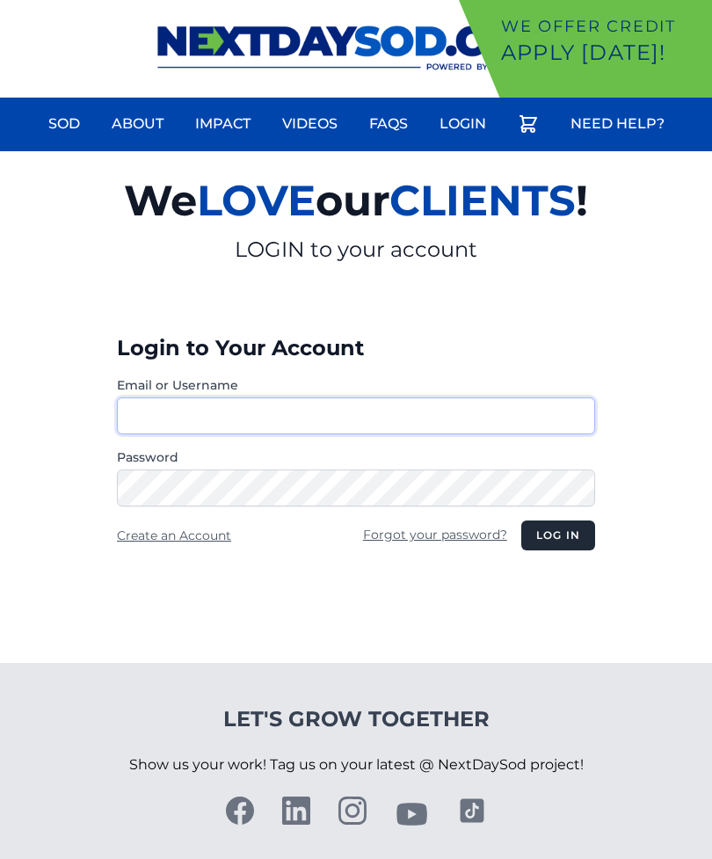
type input "**********"
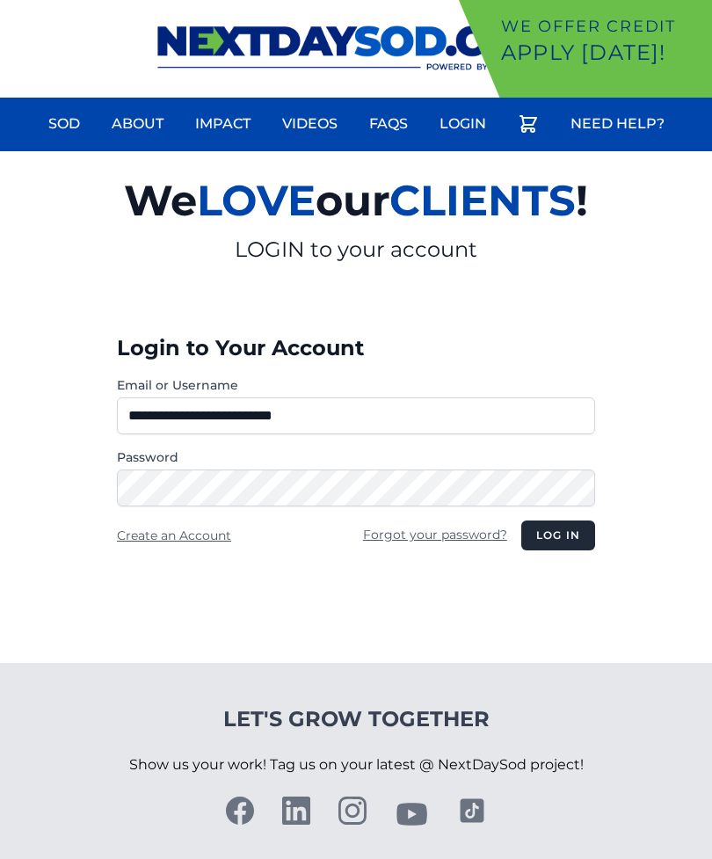
click at [558, 536] on button "Log in" at bounding box center [559, 536] width 74 height 30
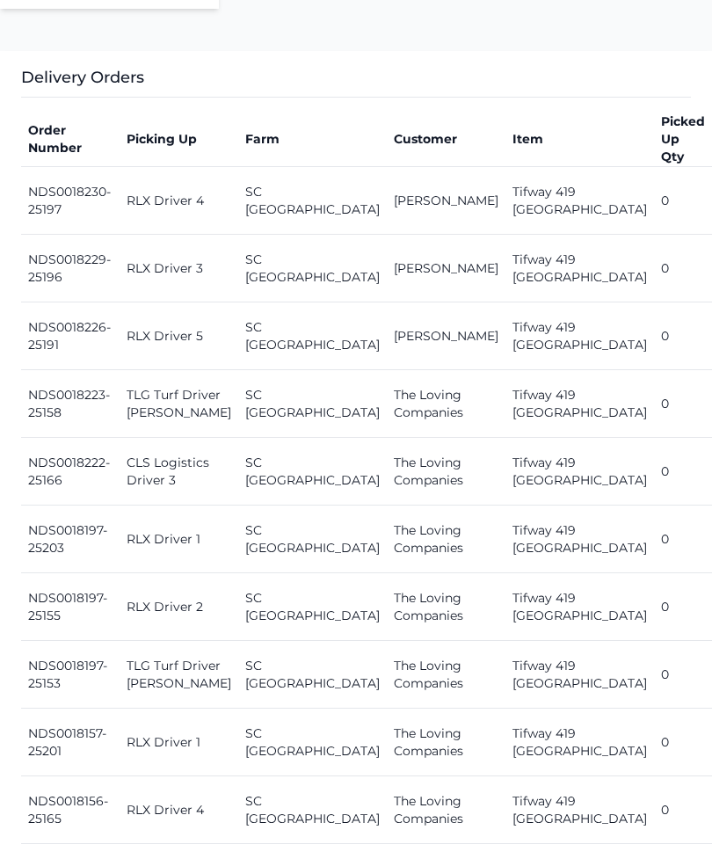
scroll to position [724, 0]
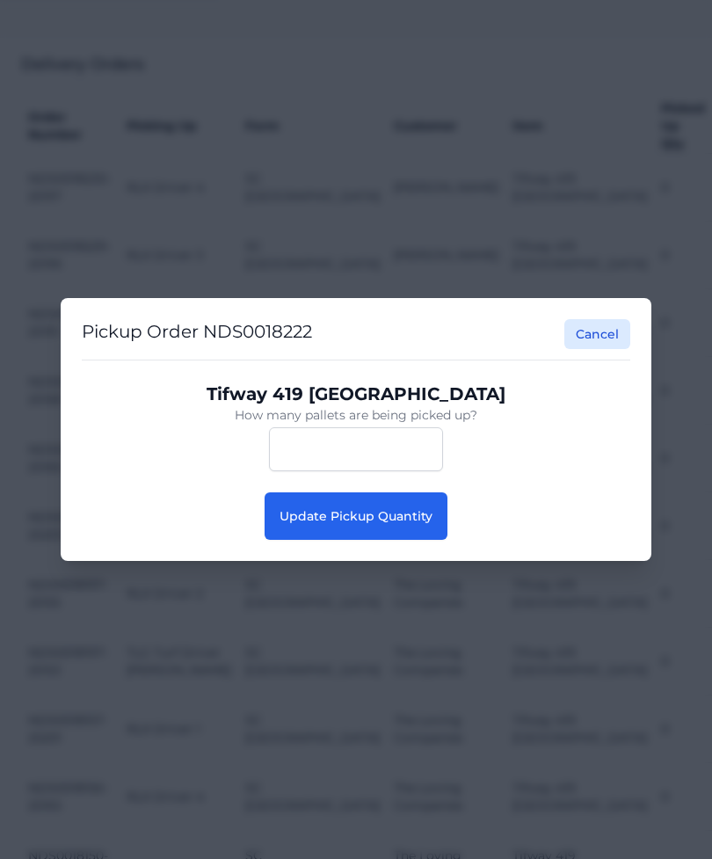
click at [406, 540] on button "Update Pickup Quantity" at bounding box center [356, 515] width 183 height 47
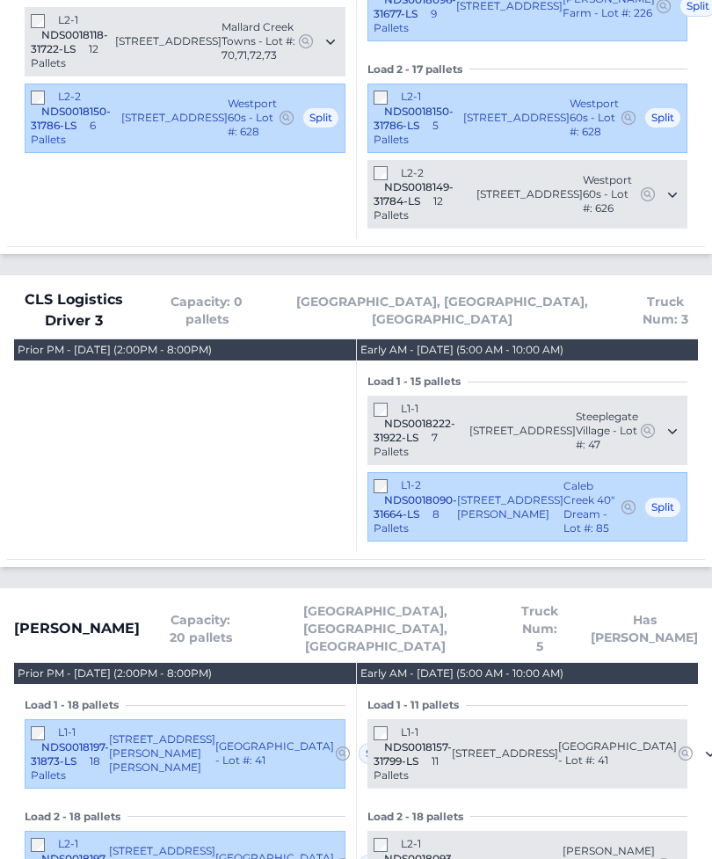
scroll to position [799, 0]
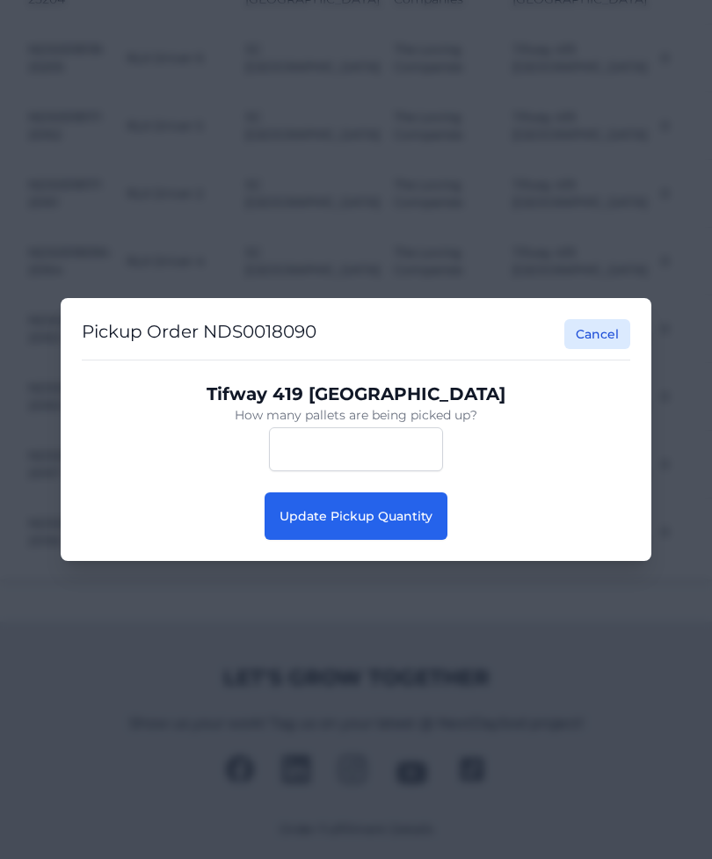
click at [404, 535] on button "Update Pickup Quantity" at bounding box center [356, 515] width 183 height 47
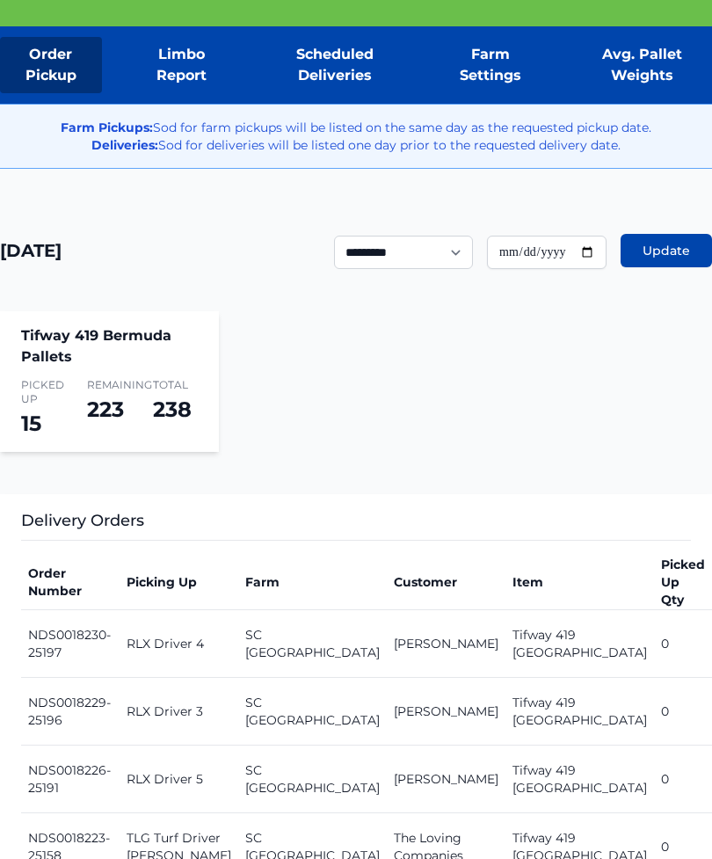
scroll to position [265, 0]
